Goal: Information Seeking & Learning: Learn about a topic

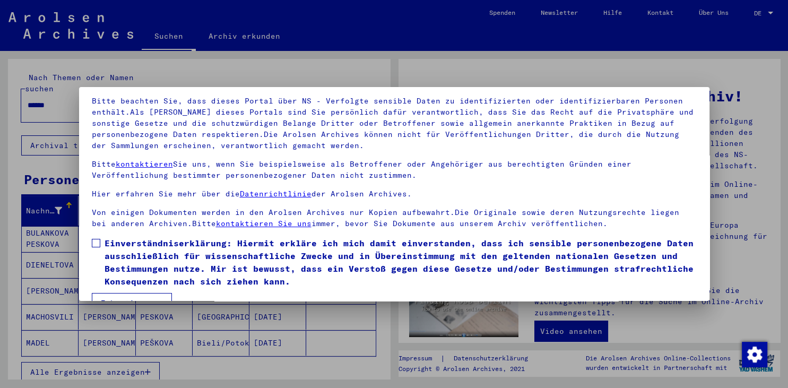
scroll to position [92, 0]
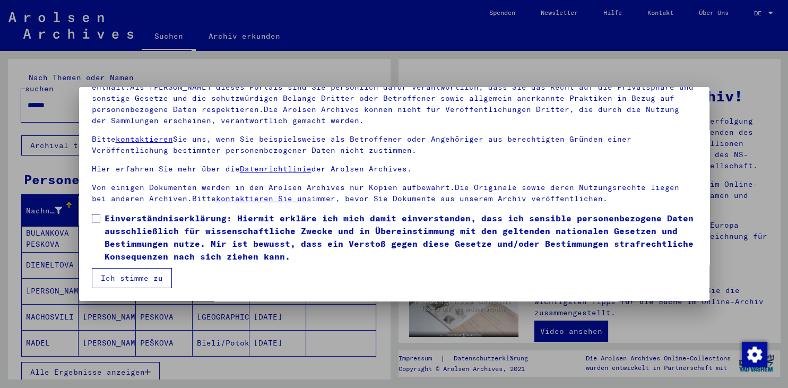
click at [94, 222] on span at bounding box center [96, 218] width 8 height 8
click at [131, 279] on button "Ich stimme zu" at bounding box center [132, 278] width 80 height 20
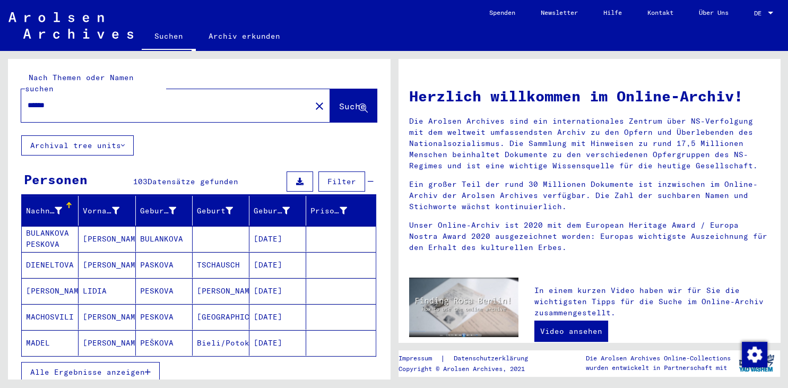
click at [758, 12] on span "DE" at bounding box center [760, 13] width 12 height 7
click at [747, 19] on span "English" at bounding box center [744, 19] width 26 height 8
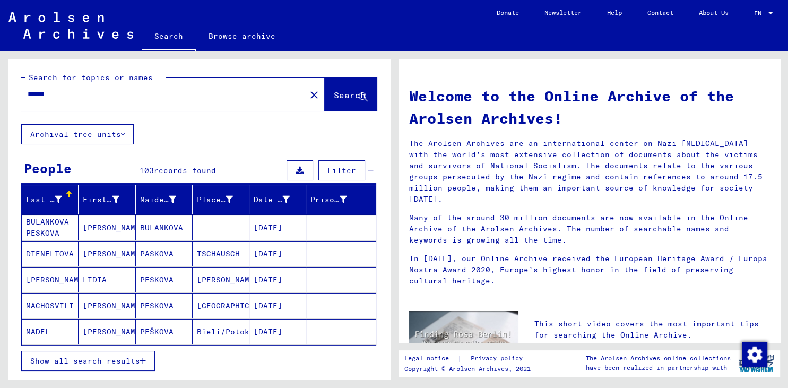
click at [63, 97] on input "******" at bounding box center [160, 94] width 265 height 11
type input "*******"
click at [131, 358] on span "Show all search results" at bounding box center [85, 361] width 110 height 10
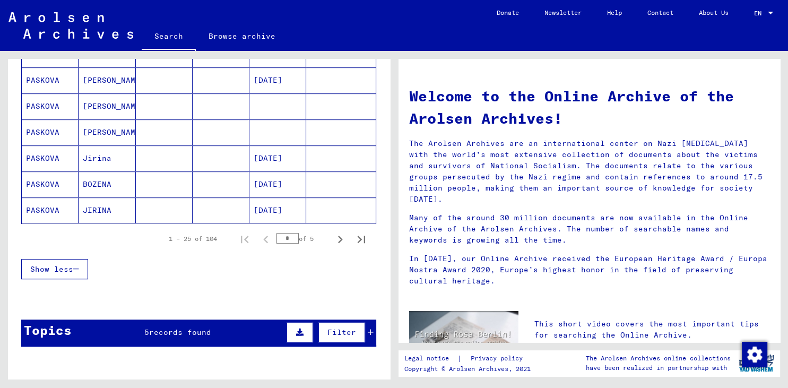
scroll to position [644, 0]
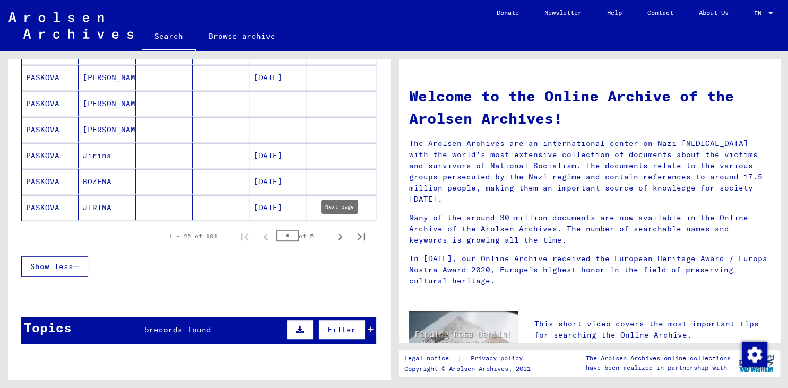
click at [343, 235] on icon "Next page" at bounding box center [340, 236] width 15 height 15
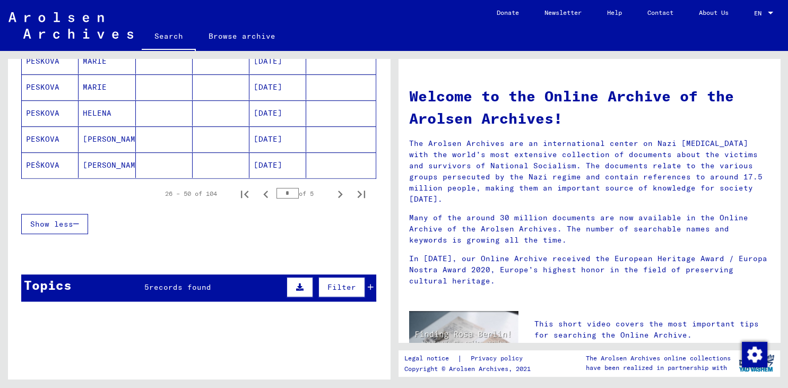
scroll to position [702, 0]
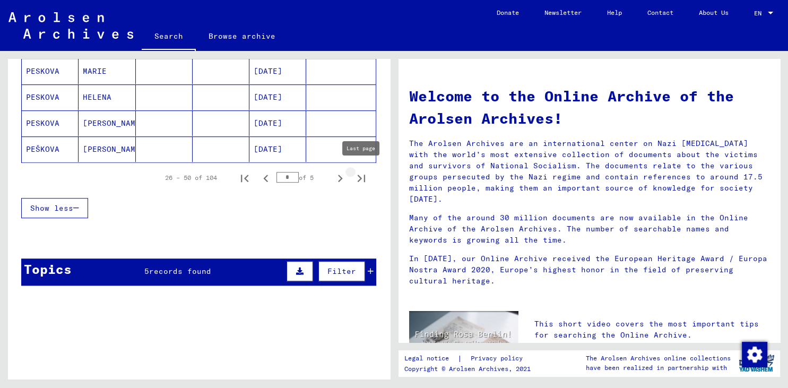
click at [358, 173] on icon "Last page" at bounding box center [361, 178] width 15 height 15
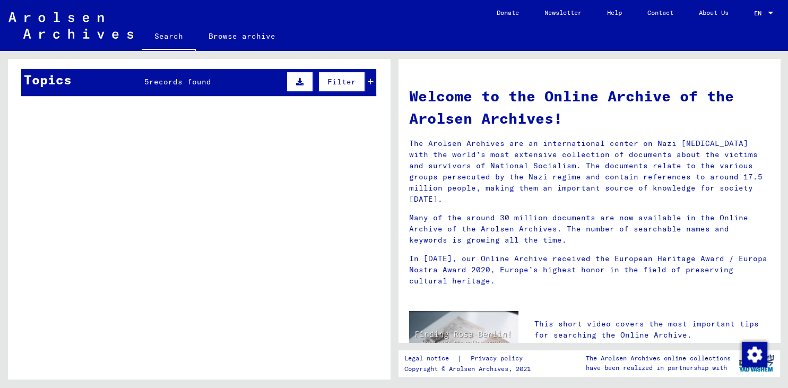
scroll to position [0, 0]
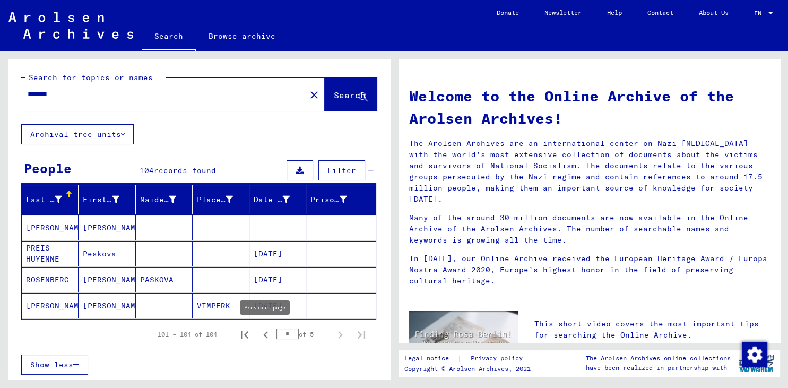
click at [263, 333] on icon "Previous page" at bounding box center [265, 334] width 15 height 15
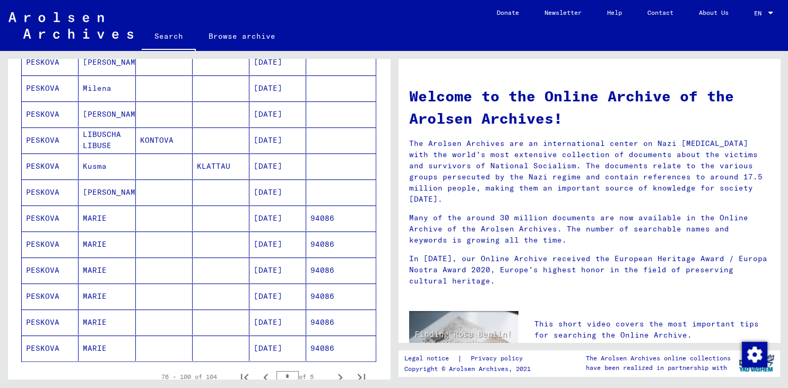
scroll to position [527, 0]
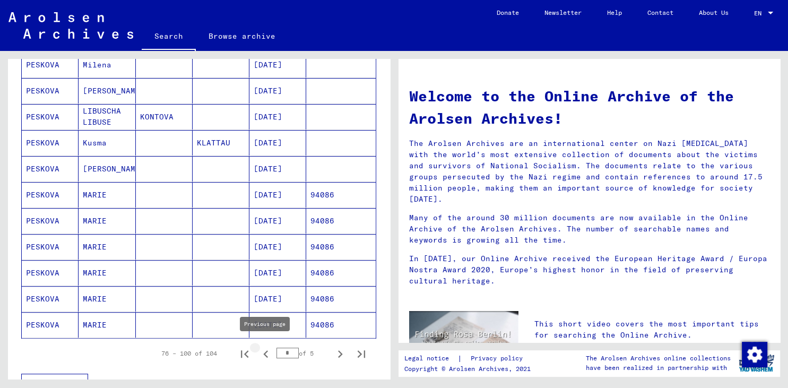
click at [266, 350] on icon "Previous page" at bounding box center [265, 353] width 15 height 15
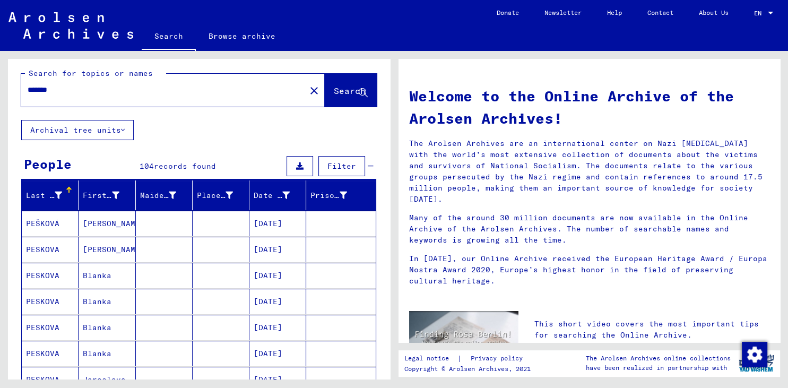
scroll to position [0, 0]
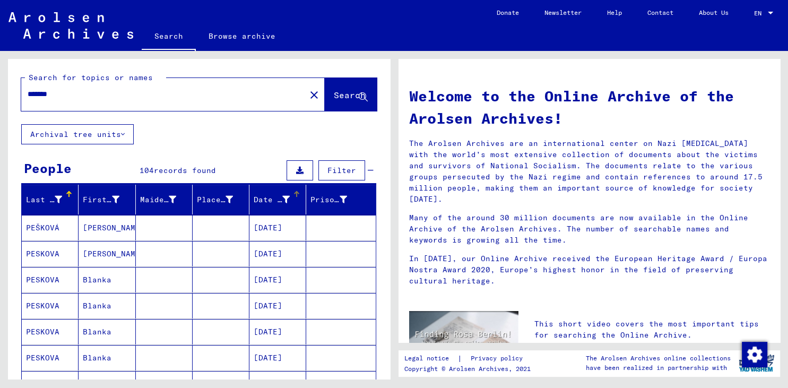
click at [266, 197] on div "Date of Birth" at bounding box center [272, 199] width 36 height 11
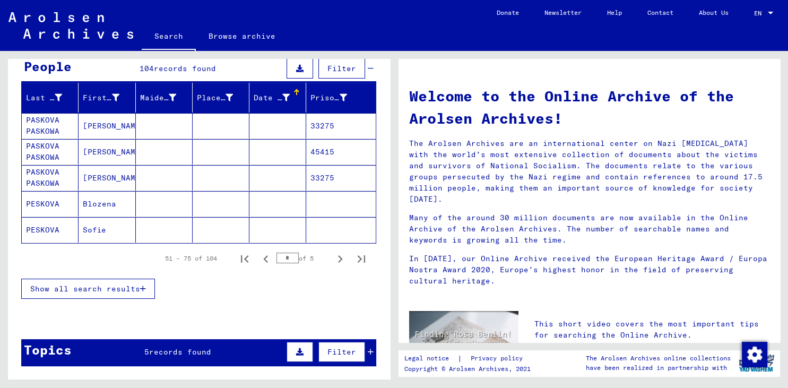
scroll to position [176, 0]
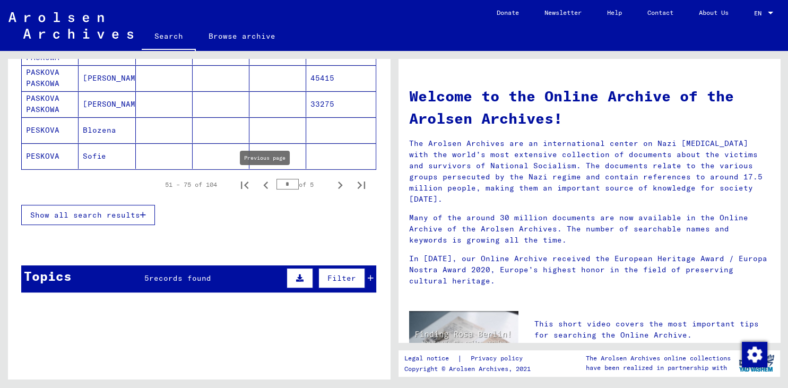
click at [262, 183] on icon "Previous page" at bounding box center [265, 185] width 15 height 15
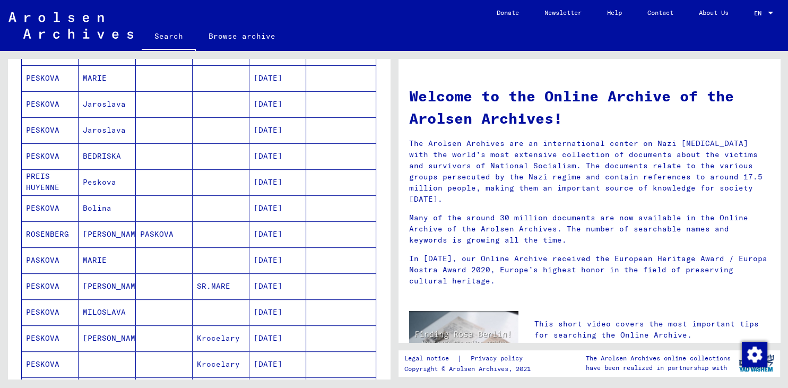
scroll to position [644, 0]
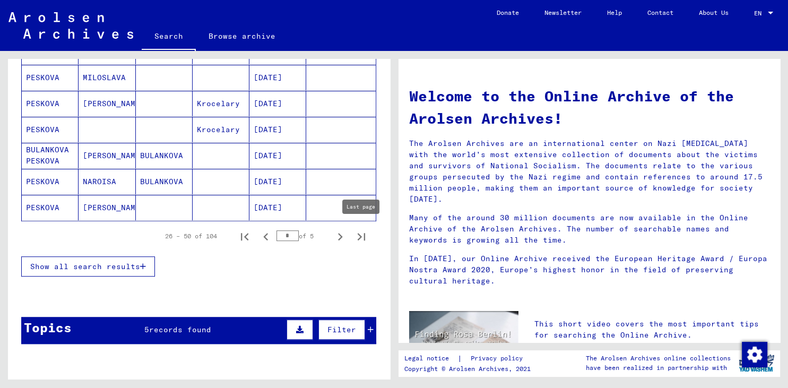
click at [352, 233] on button "Last page" at bounding box center [361, 235] width 21 height 21
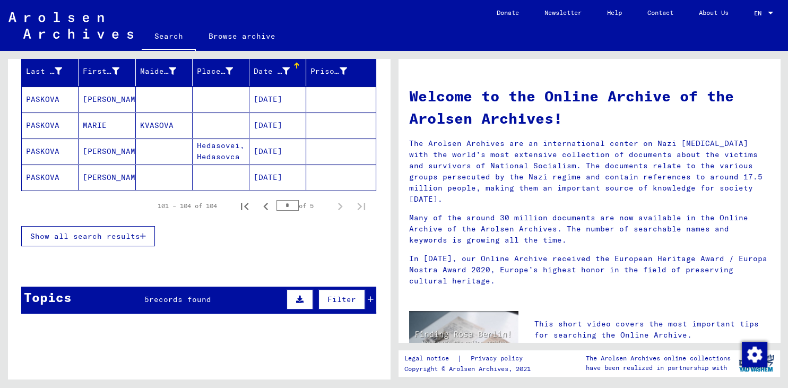
scroll to position [111, 0]
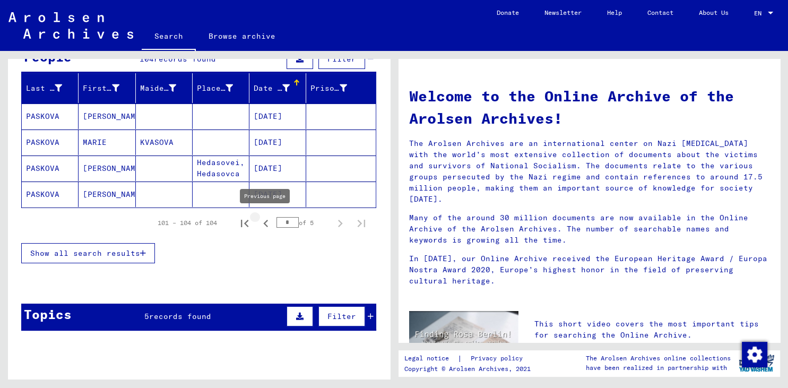
click at [264, 223] on icon "Previous page" at bounding box center [265, 223] width 5 height 7
type input "*"
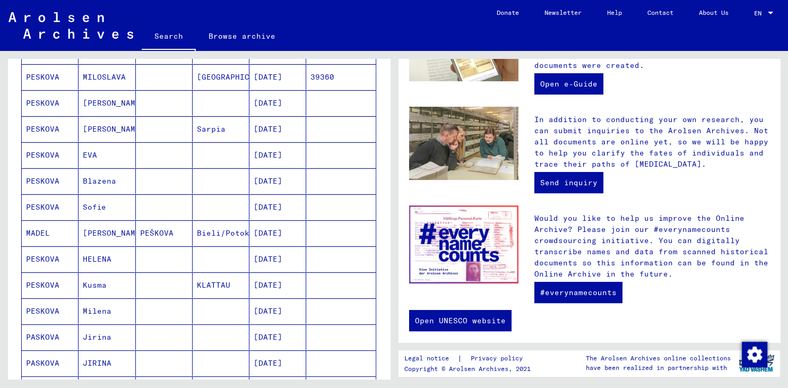
scroll to position [0, 0]
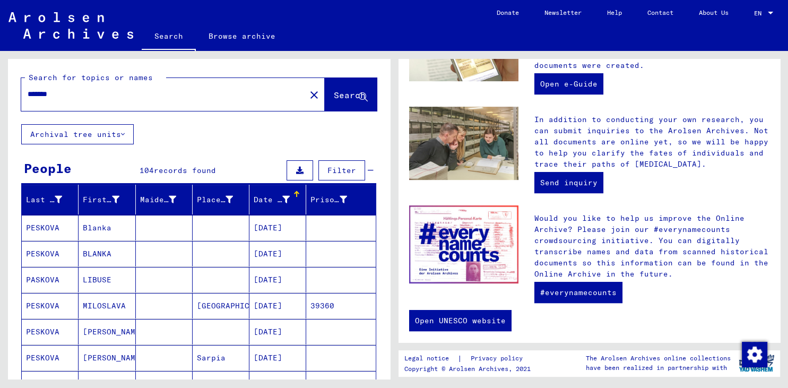
drag, startPoint x: 67, startPoint y: 94, endPoint x: -24, endPoint y: 85, distance: 91.2
click at [28, 89] on input "*******" at bounding box center [160, 94] width 265 height 11
type input "********"
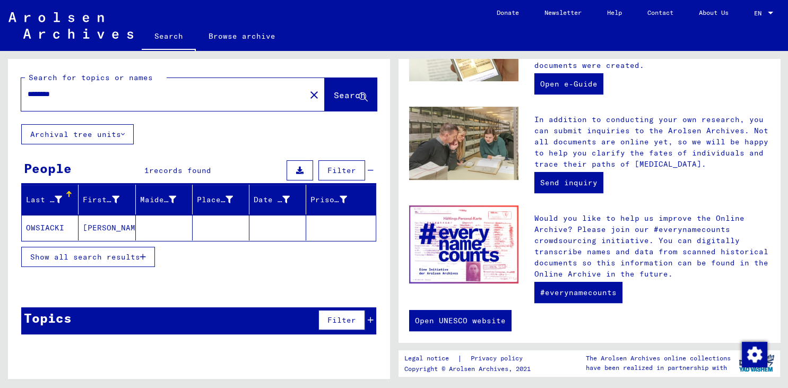
click at [63, 259] on span "Show all search results" at bounding box center [85, 257] width 110 height 10
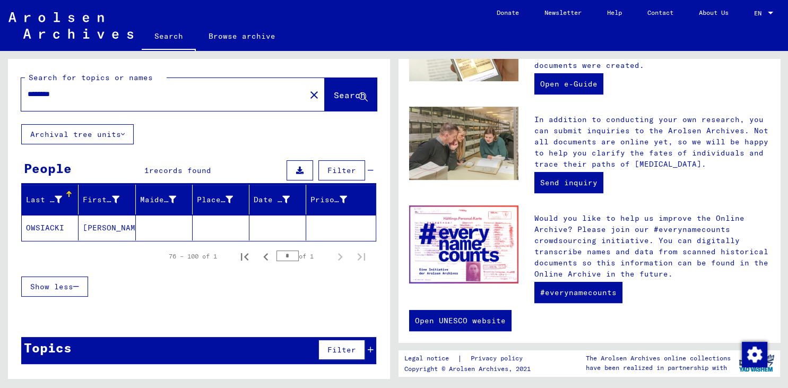
click at [60, 232] on mat-cell "OWSIACKI" at bounding box center [50, 227] width 57 height 25
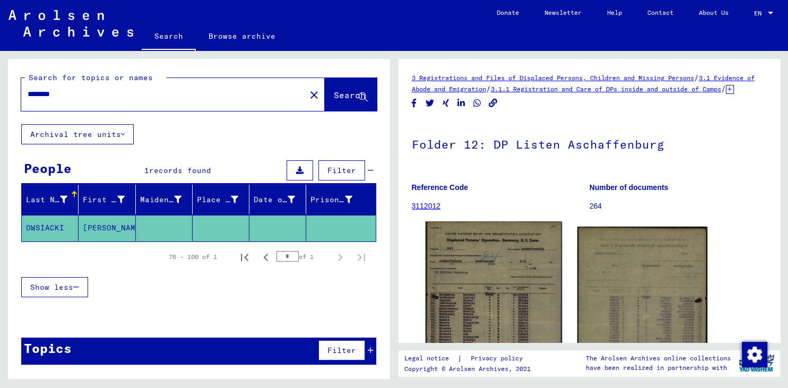
click at [503, 279] on img at bounding box center [493, 324] width 136 height 206
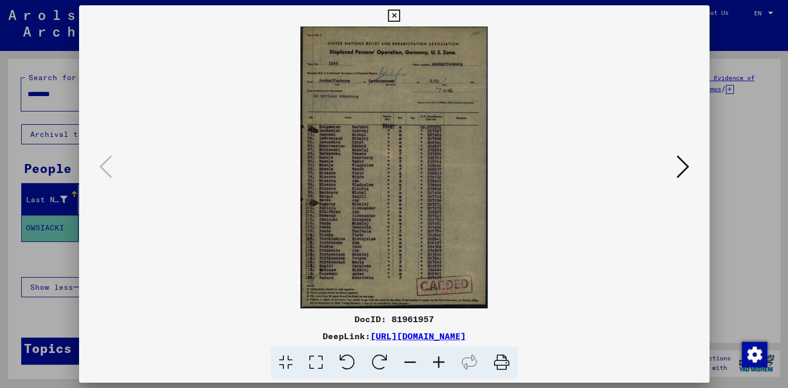
click at [400, 14] on icon at bounding box center [394, 16] width 12 height 13
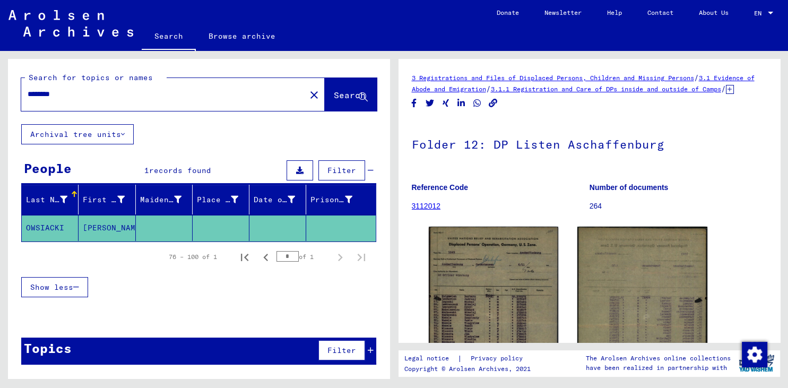
click at [496, 91] on link "3.1 Evidence of Abode and Emigration" at bounding box center [583, 83] width 343 height 19
click at [493, 88] on link "3.1 Evidence of Abode and Emigration" at bounding box center [583, 83] width 343 height 19
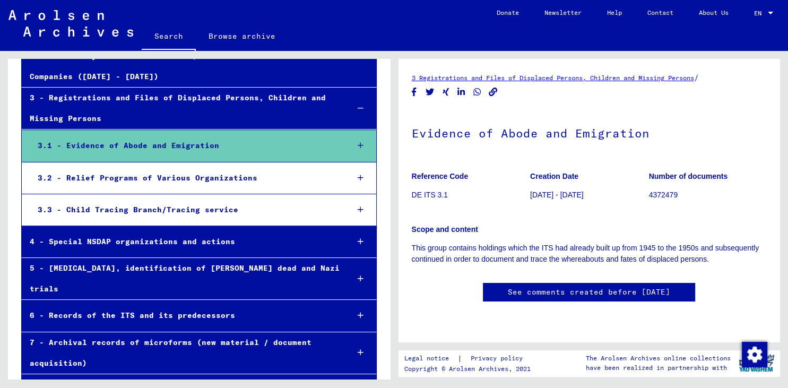
click at [544, 81] on link "3 Registrations and Files of Displaced Persons, Children and Missing Persons" at bounding box center [553, 78] width 282 height 8
click at [611, 296] on link "See comments created before January 2022" at bounding box center [589, 291] width 162 height 11
click at [170, 332] on div "7 - Archival records of microforms (new material / document acquisition)" at bounding box center [181, 352] width 318 height 41
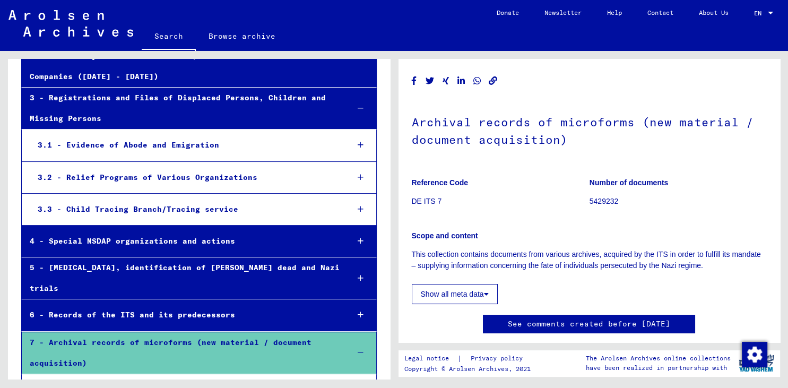
click at [469, 294] on button "Show all meta data" at bounding box center [455, 294] width 86 height 20
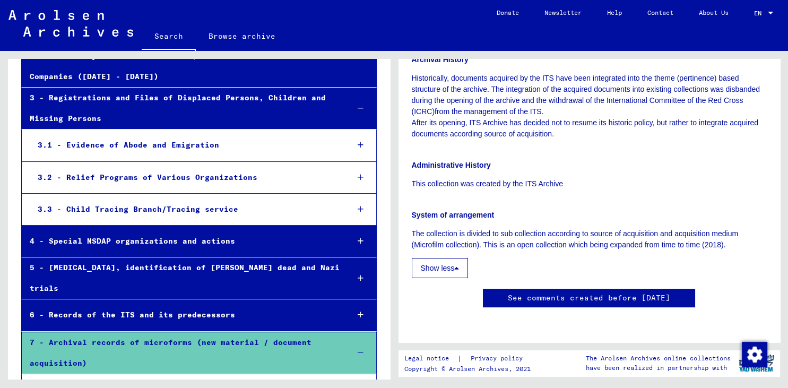
scroll to position [756, 0]
click at [203, 135] on div "3.1 - Evidence of Abode and Emigration" at bounding box center [185, 145] width 310 height 21
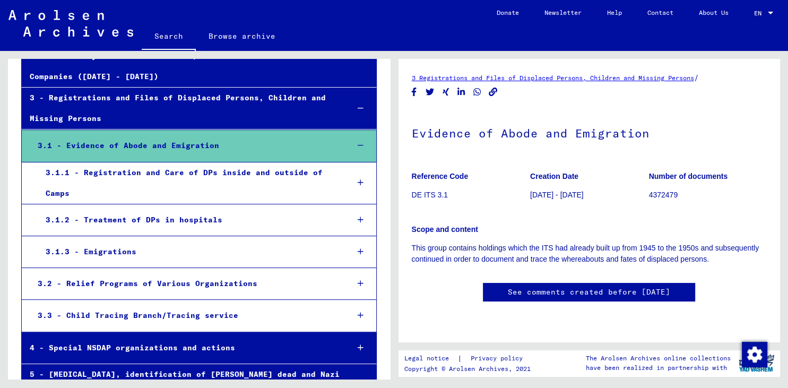
click at [357, 130] on div at bounding box center [360, 145] width 31 height 31
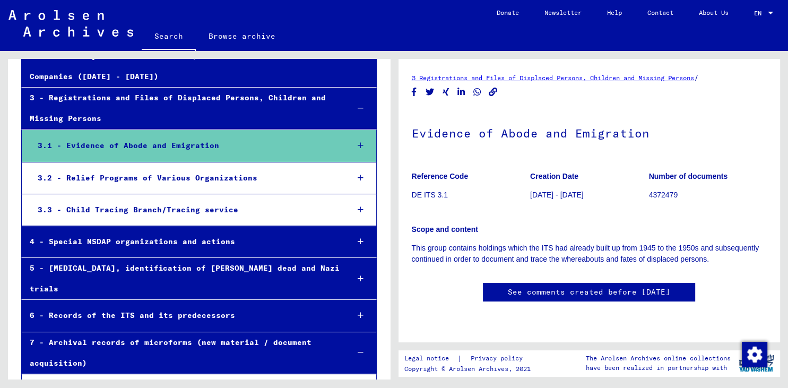
click at [184, 135] on div "3.1 - Evidence of Abode and Emigration" at bounding box center [185, 145] width 310 height 21
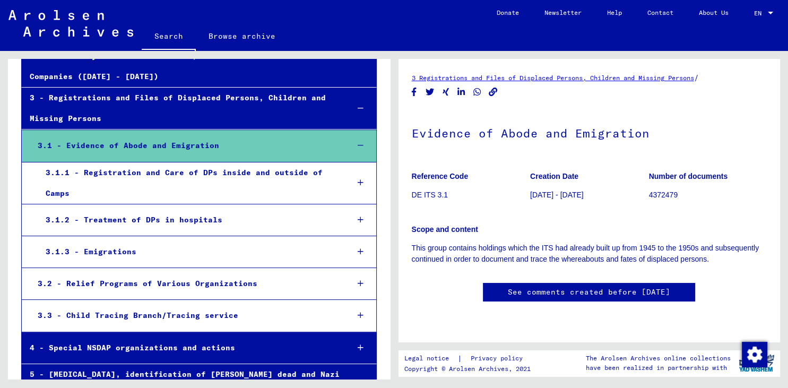
scroll to position [37, 0]
click at [164, 337] on div "4 - Special NSDAP organizations and actions" at bounding box center [181, 347] width 318 height 21
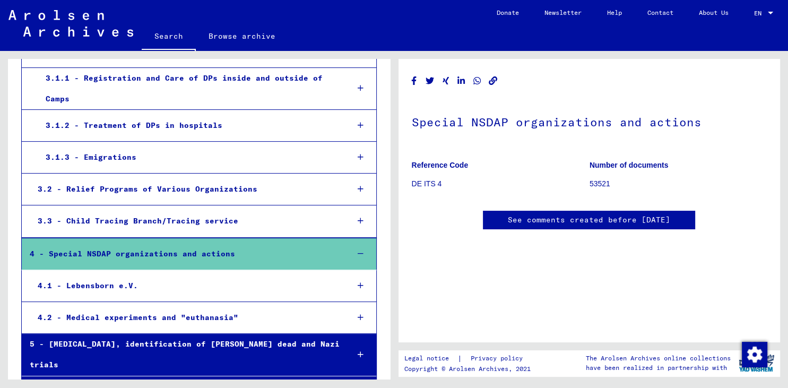
scroll to position [295, 0]
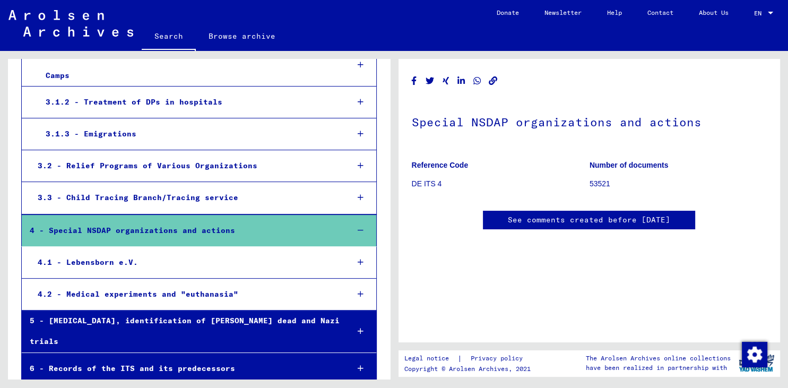
click at [161, 284] on div "4.2 - Medical experiments and "euthanasia"" at bounding box center [185, 294] width 310 height 21
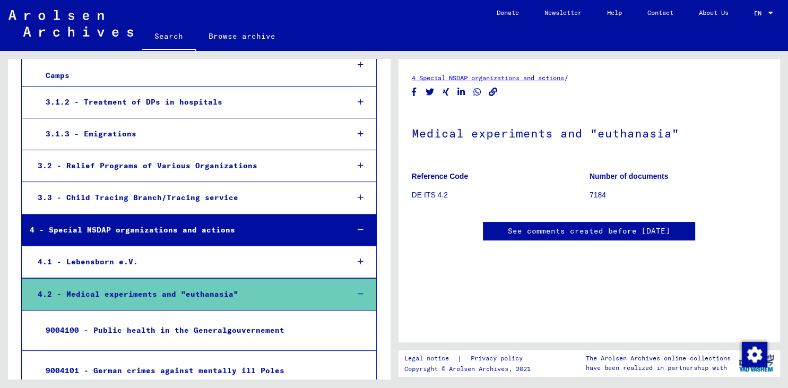
click at [162, 124] on div "3.1.3 - Emigrations" at bounding box center [189, 134] width 302 height 21
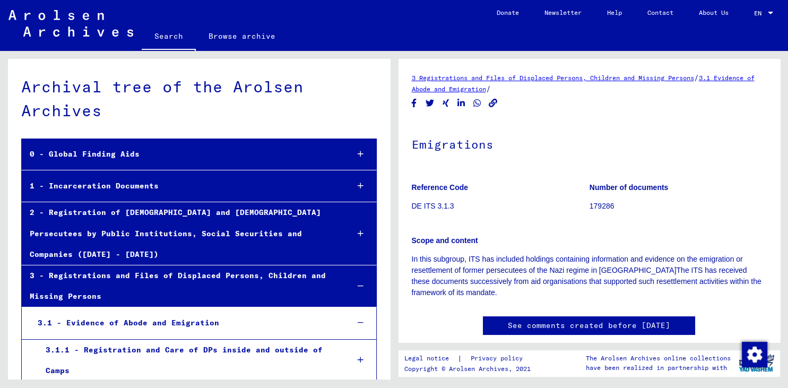
click at [168, 33] on link "Search" at bounding box center [169, 37] width 54 height 28
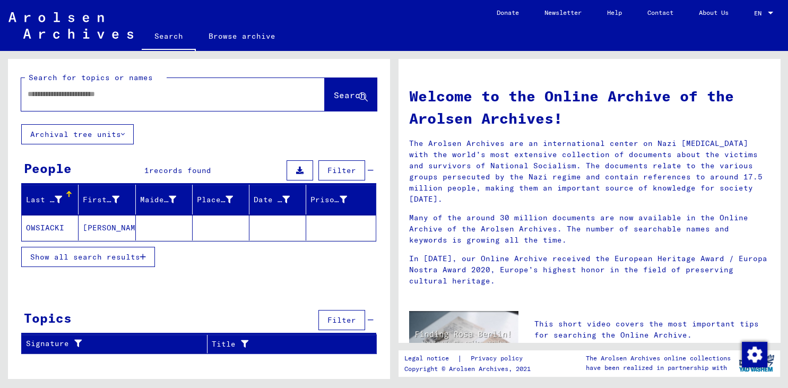
click at [147, 98] on input "text" at bounding box center [160, 94] width 265 height 11
type input "******"
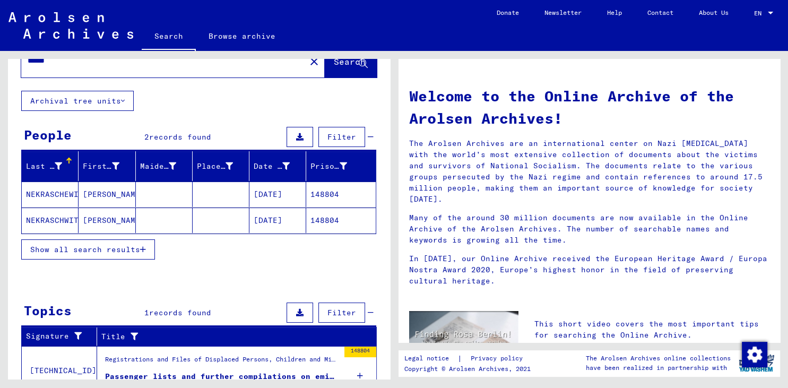
scroll to position [78, 0]
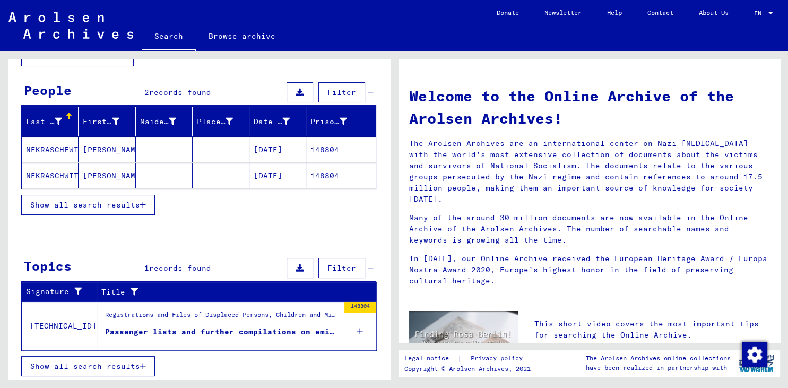
click at [211, 330] on div "Passenger lists and further compilations on emigrated persons" at bounding box center [222, 331] width 234 height 11
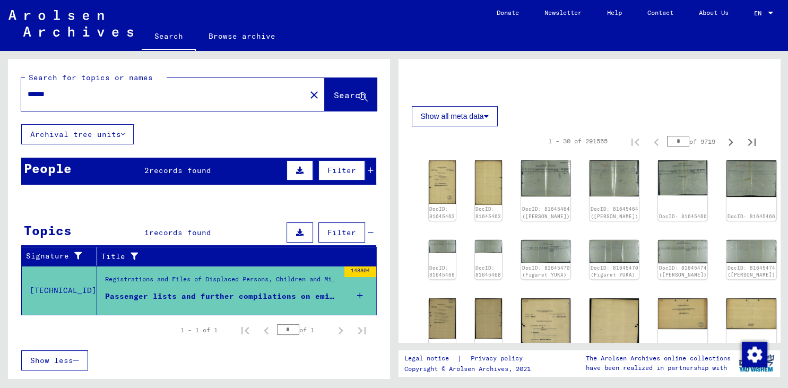
scroll to position [293, 0]
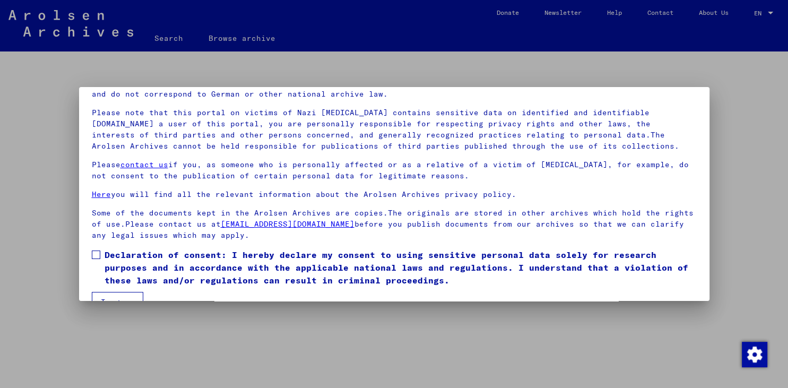
scroll to position [58, 0]
click at [97, 255] on span at bounding box center [96, 253] width 8 height 8
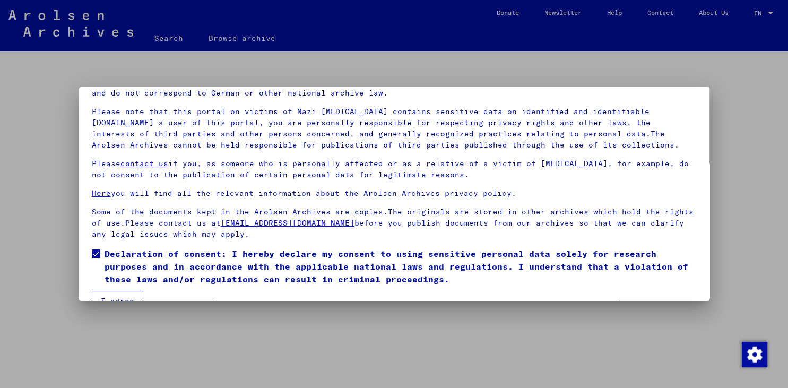
click at [123, 293] on button "I agree" at bounding box center [117, 301] width 51 height 20
